Goal: Transaction & Acquisition: Purchase product/service

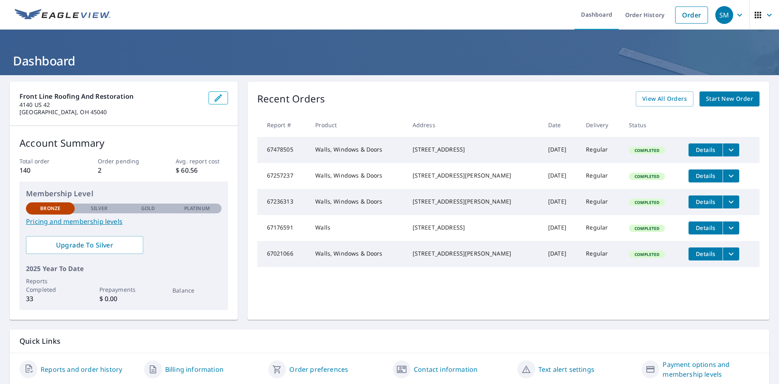
click at [721, 97] on span "Start New Order" at bounding box center [729, 99] width 47 height 10
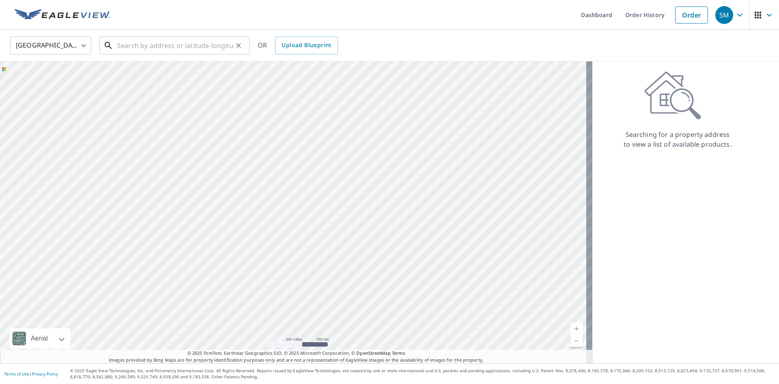
click at [182, 47] on input "text" at bounding box center [175, 45] width 116 height 23
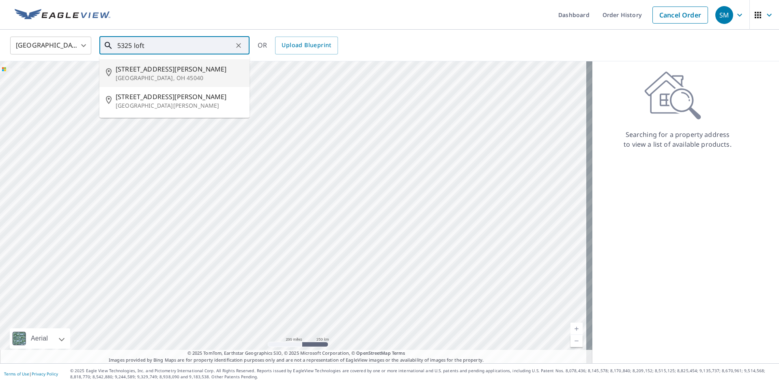
click at [139, 72] on span "[STREET_ADDRESS][PERSON_NAME]" at bounding box center [179, 69] width 127 height 10
type input "[STREET_ADDRESS][PERSON_NAME]"
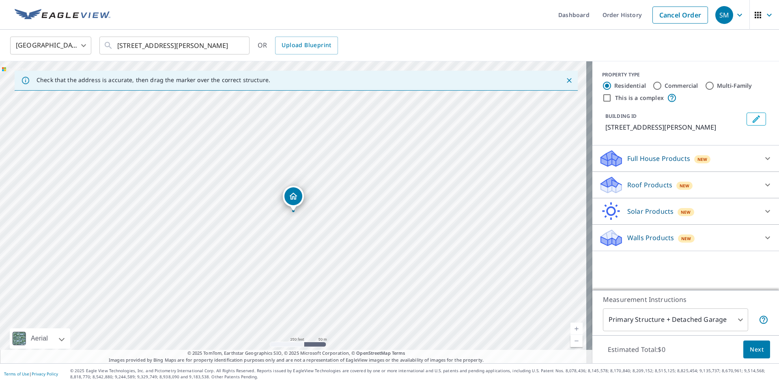
click at [649, 235] on p "Walls Products" at bounding box center [650, 238] width 47 height 10
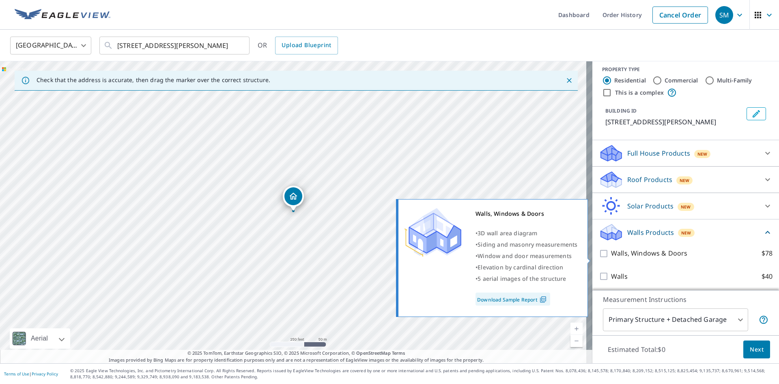
scroll to position [6, 0]
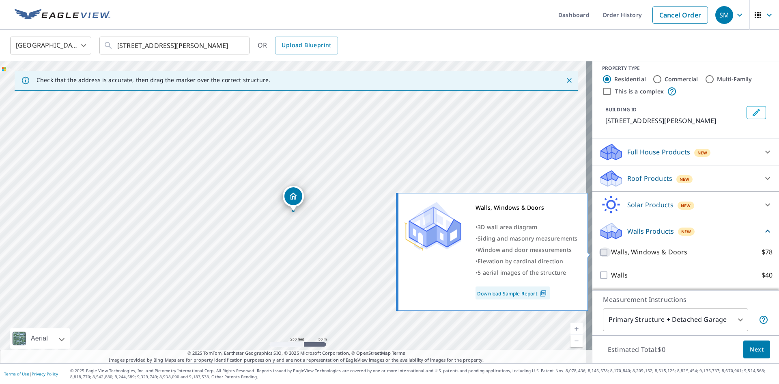
click at [600, 251] on input "Walls, Windows & Doors $78" at bounding box center [605, 252] width 12 height 10
checkbox input "true"
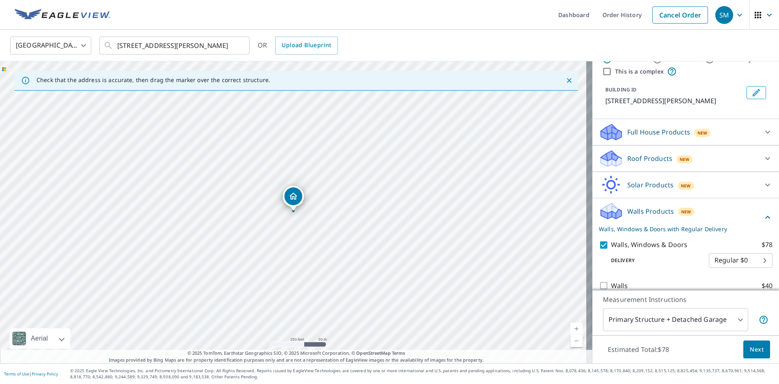
scroll to position [37, 0]
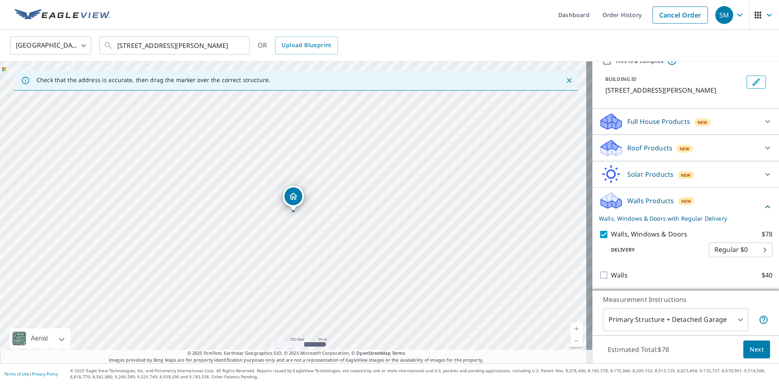
click at [703, 315] on body "SM SM Dashboard Order History Cancel Order SM [GEOGRAPHIC_DATA] US ​ [STREET_AD…" at bounding box center [389, 192] width 779 height 384
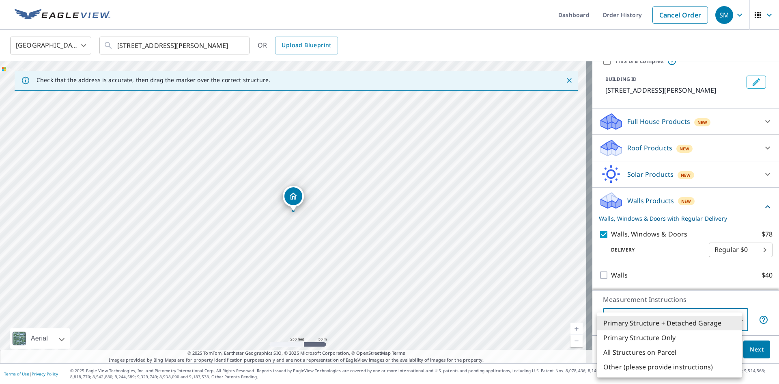
click at [648, 336] on li "Primary Structure Only" at bounding box center [669, 337] width 145 height 15
type input "2"
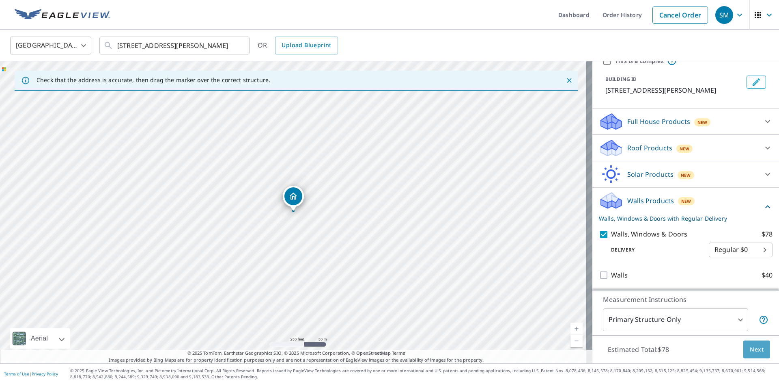
click at [750, 348] on span "Next" at bounding box center [757, 349] width 14 height 10
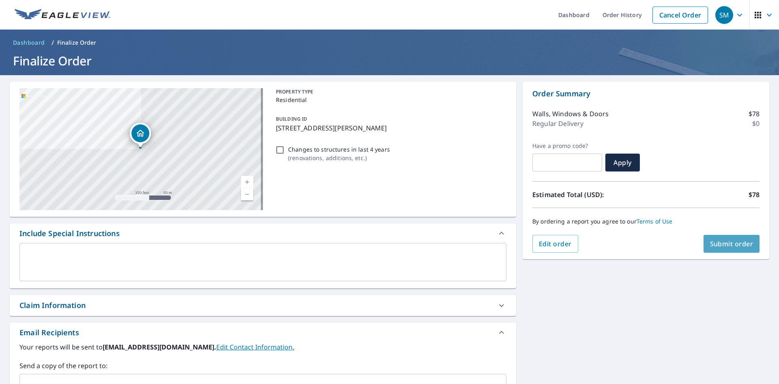
click at [720, 242] on span "Submit order" at bounding box center [731, 243] width 43 height 9
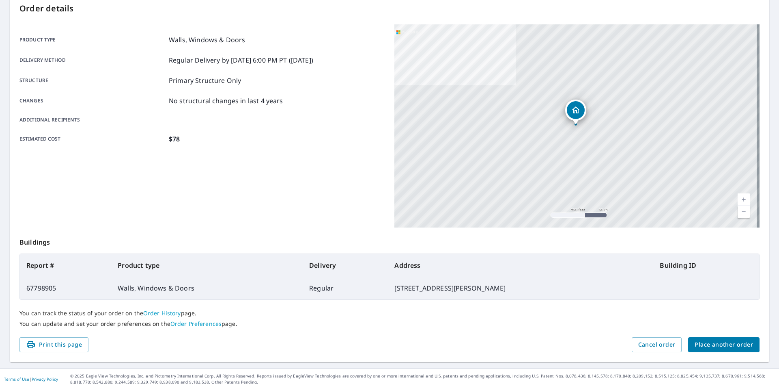
scroll to position [94, 0]
